Goal: Task Accomplishment & Management: Manage account settings

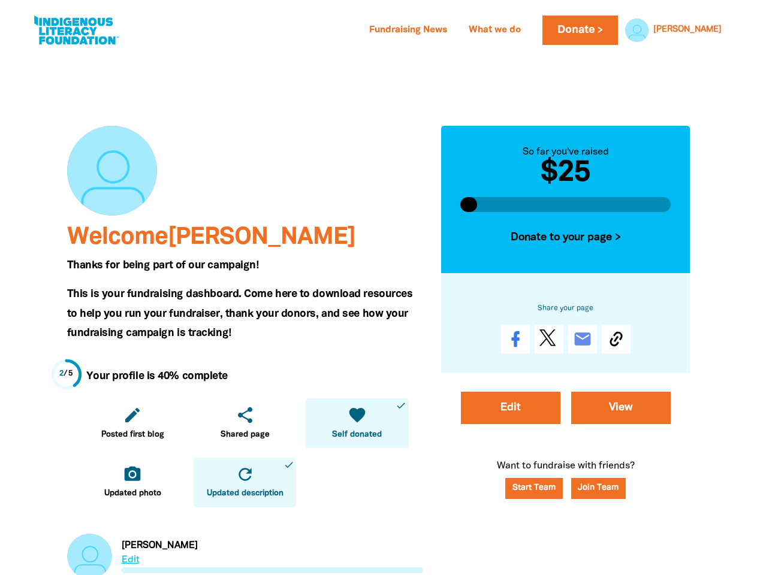
click at [378, 289] on span "This is your fundraising dashboard. Come here to download resources to help you…" at bounding box center [240, 313] width 346 height 49
click at [707, 30] on link "[PERSON_NAME]" at bounding box center [687, 30] width 68 height 8
click at [132, 423] on icon "edit" at bounding box center [132, 415] width 19 height 19
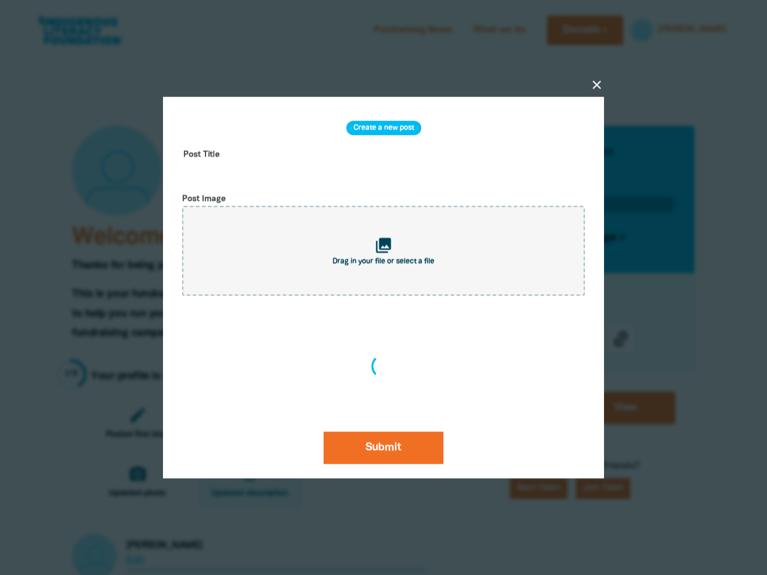
click at [244, 423] on div "close Create a new post Post Title Post Image collections Drag in your file or …" at bounding box center [383, 288] width 479 height 497
click at [357, 423] on div "close Create a new post Post Title Post Image collections Drag in your file or …" at bounding box center [383, 288] width 479 height 497
click at [132, 482] on div at bounding box center [383, 287] width 767 height 575
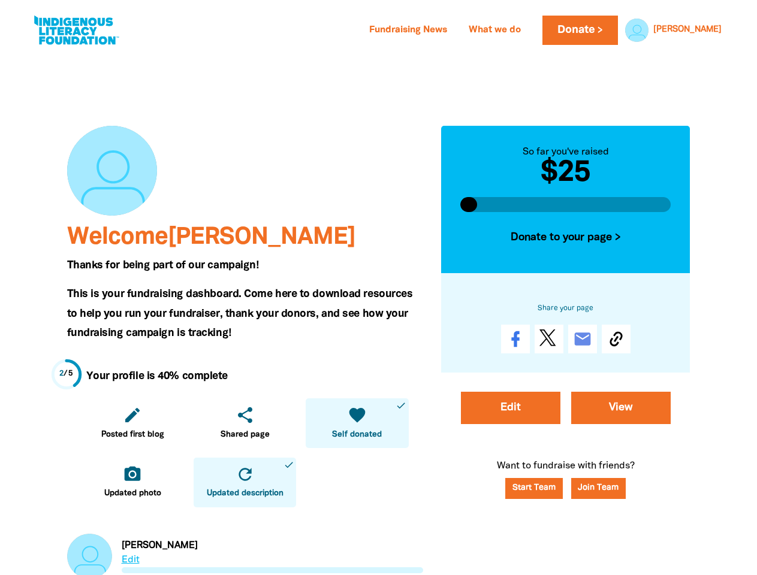
click at [244, 482] on icon "refresh" at bounding box center [244, 474] width 19 height 19
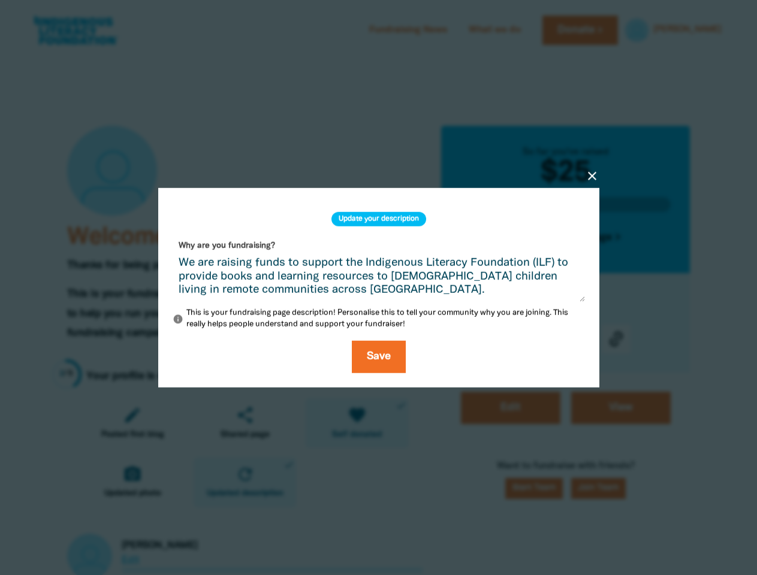
click at [566, 238] on div "close Update your description Why are you fundraising? We are raising funds to …" at bounding box center [378, 288] width 479 height 315
click at [616, 339] on div "close Update your description Why are you fundraising? We are raising funds to …" at bounding box center [378, 287] width 479 height 257
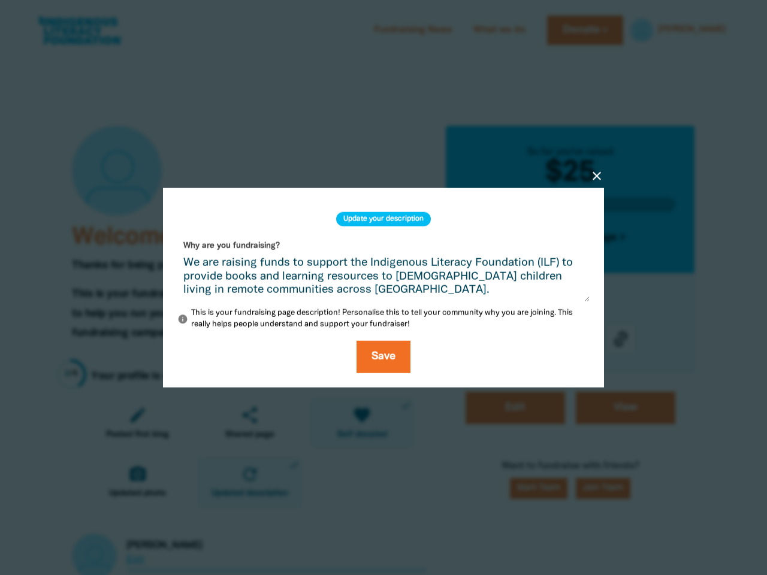
click at [598, 488] on div at bounding box center [383, 287] width 767 height 575
